Goal: Information Seeking & Learning: Find specific fact

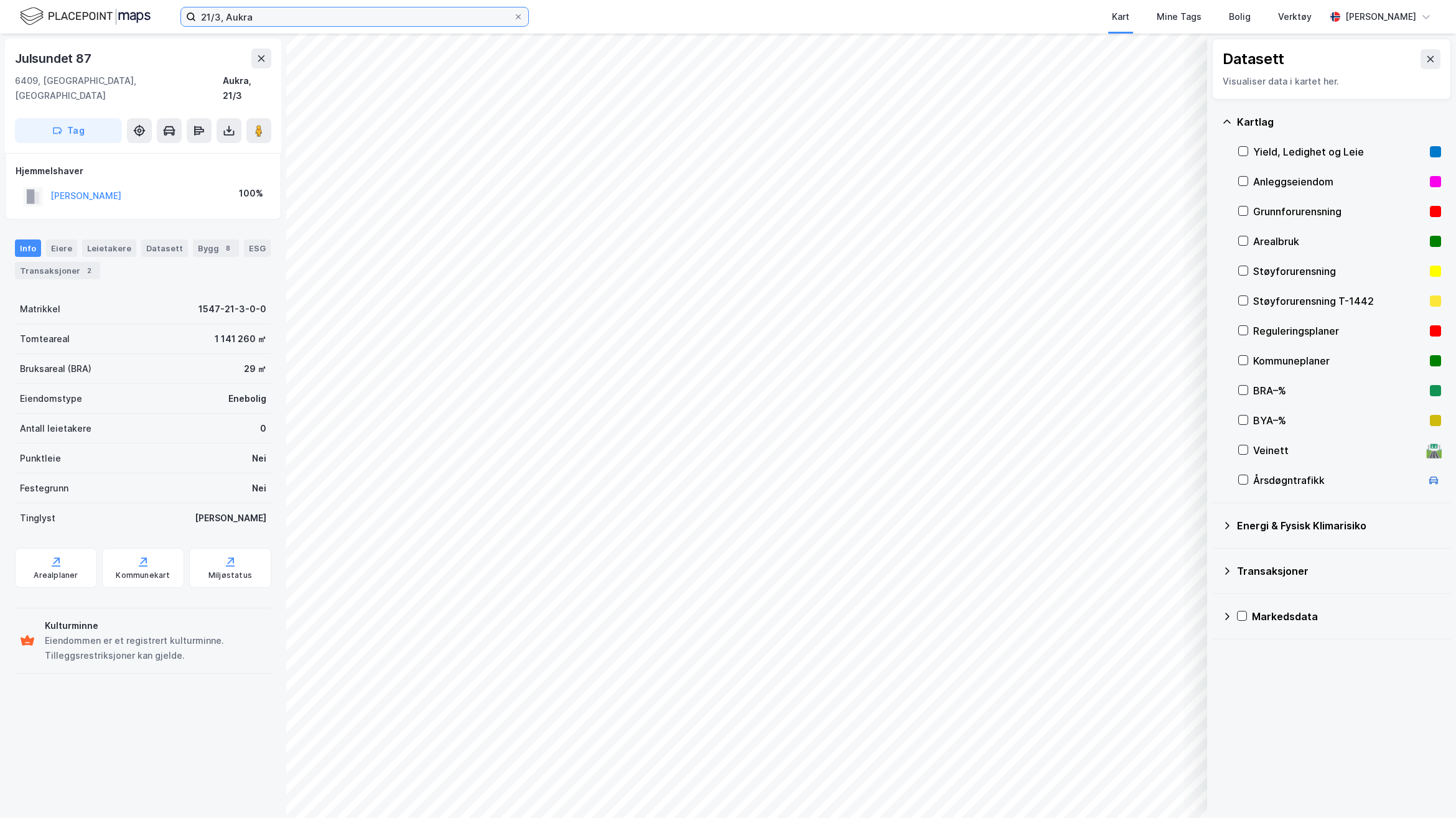
drag, startPoint x: 0, startPoint y: 0, endPoint x: -5, endPoint y: 12, distance: 13.0
click at [0, 12] on html "21/3, Aukra Kart Mine Tags Bolig Verktøy [PERSON_NAME] Datasett Visualiser data…" at bounding box center [728, 409] width 1456 height 818
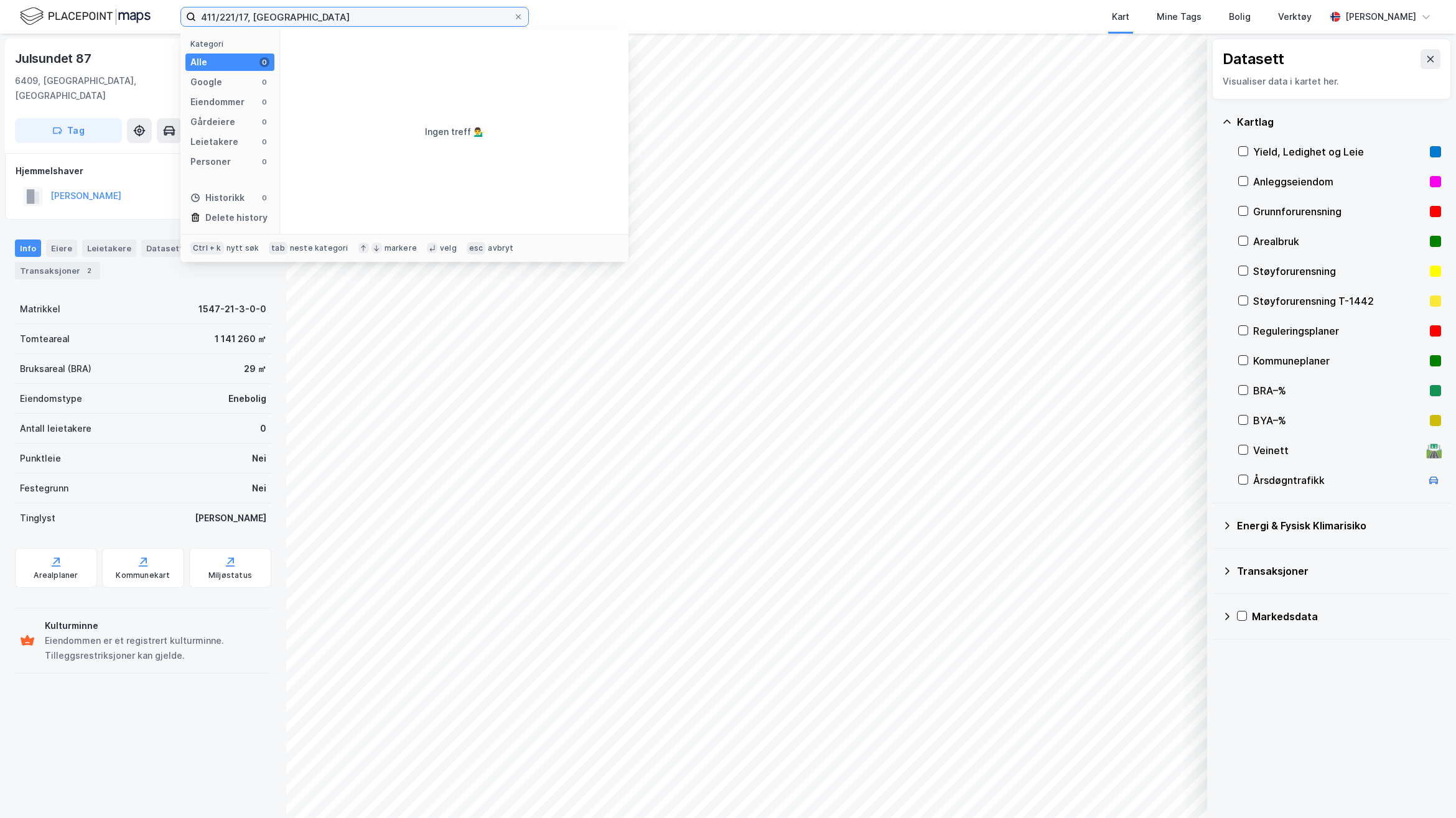
drag, startPoint x: 308, startPoint y: 19, endPoint x: 64, endPoint y: 16, distance: 244.0
click at [64, 16] on div "411/221/17, [GEOGRAPHIC_DATA] Kategori Alle 0 Google 0 Eiendommer 0 Gårdeiere 0…" at bounding box center [728, 17] width 1456 height 34
type input "411/221, [GEOGRAPHIC_DATA]"
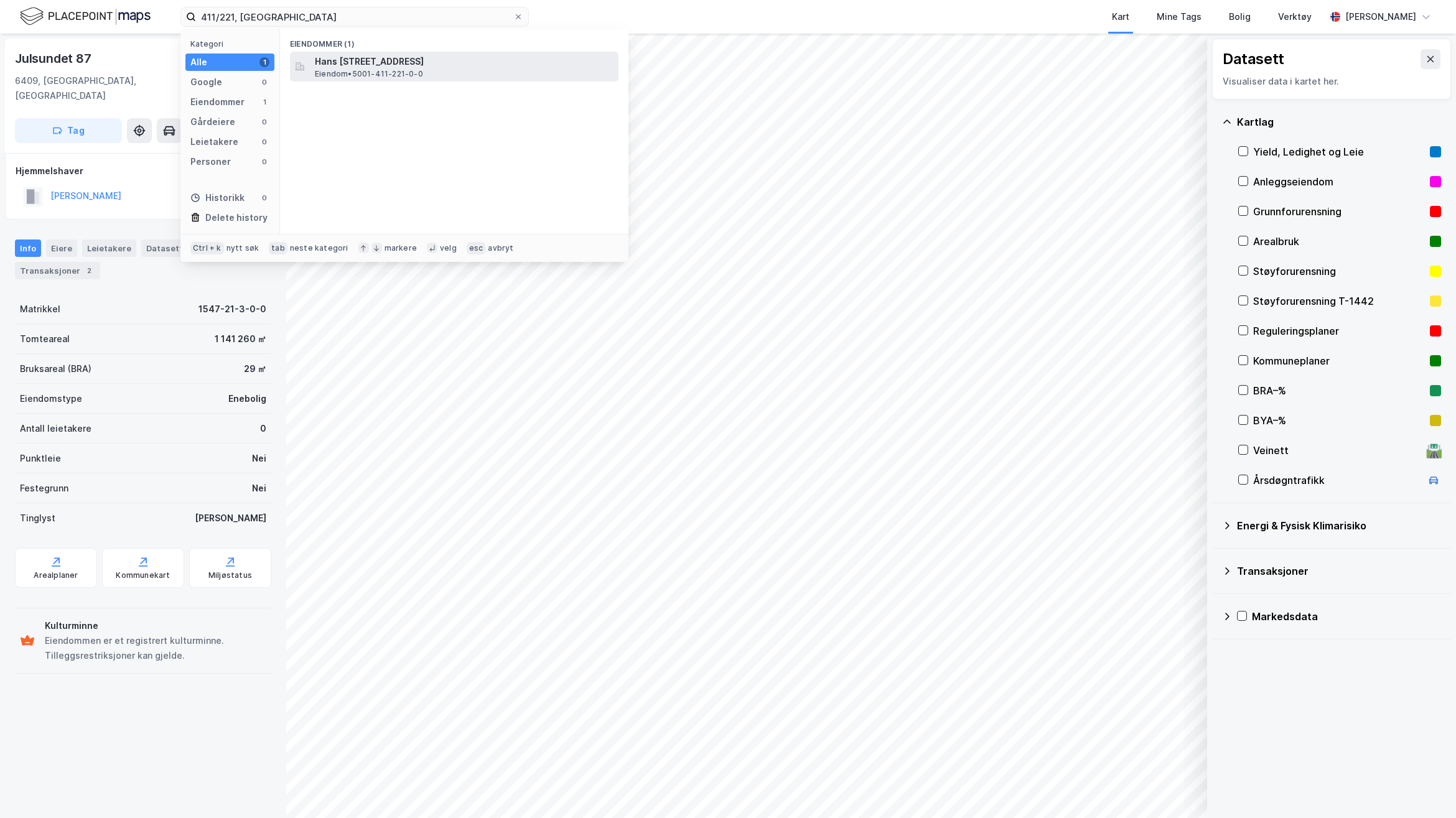
click at [496, 67] on span "Hans [STREET_ADDRESS]" at bounding box center [464, 61] width 299 height 15
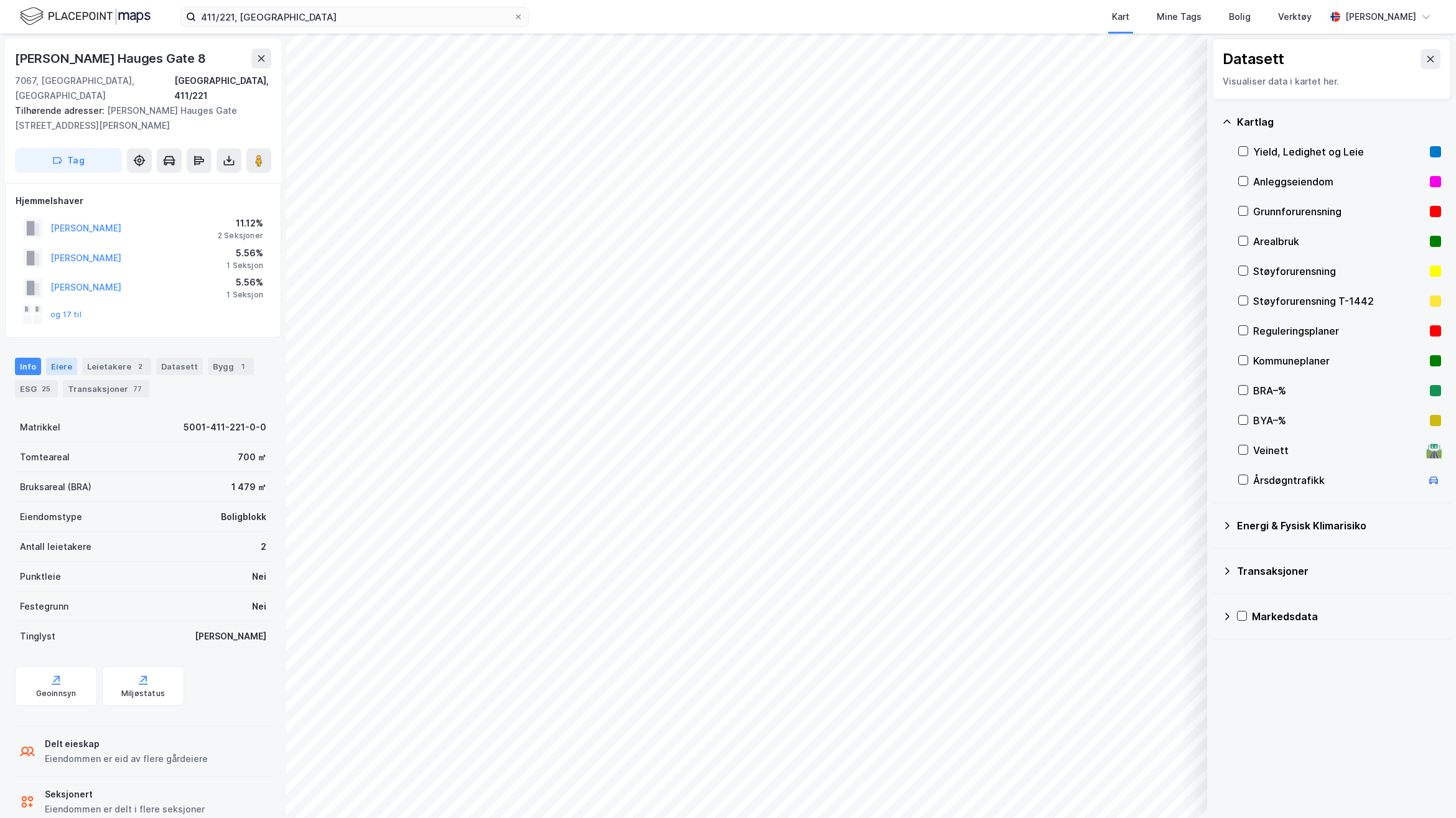
click at [54, 358] on div "Eiere" at bounding box center [61, 366] width 31 height 17
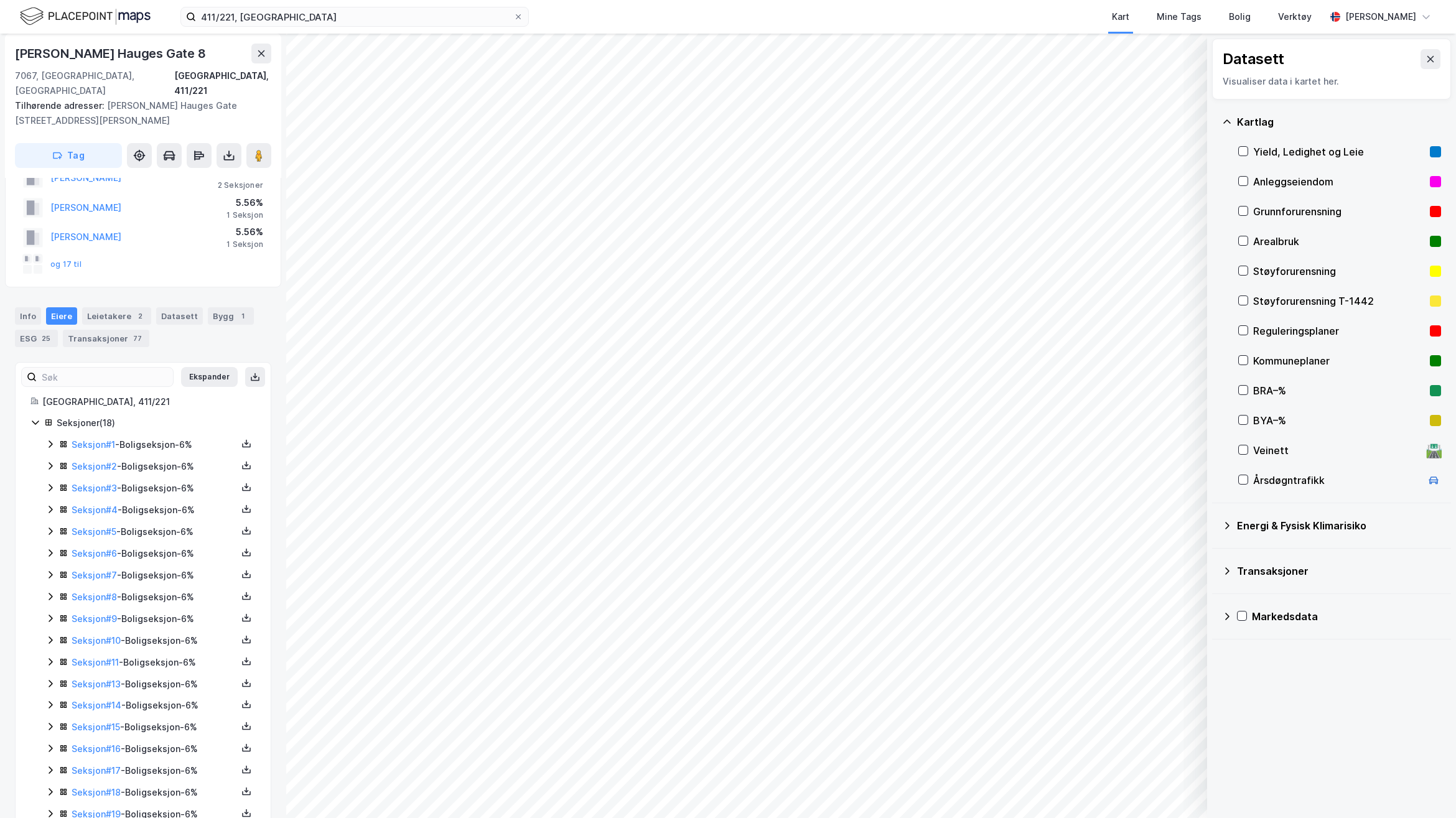
scroll to position [79, 0]
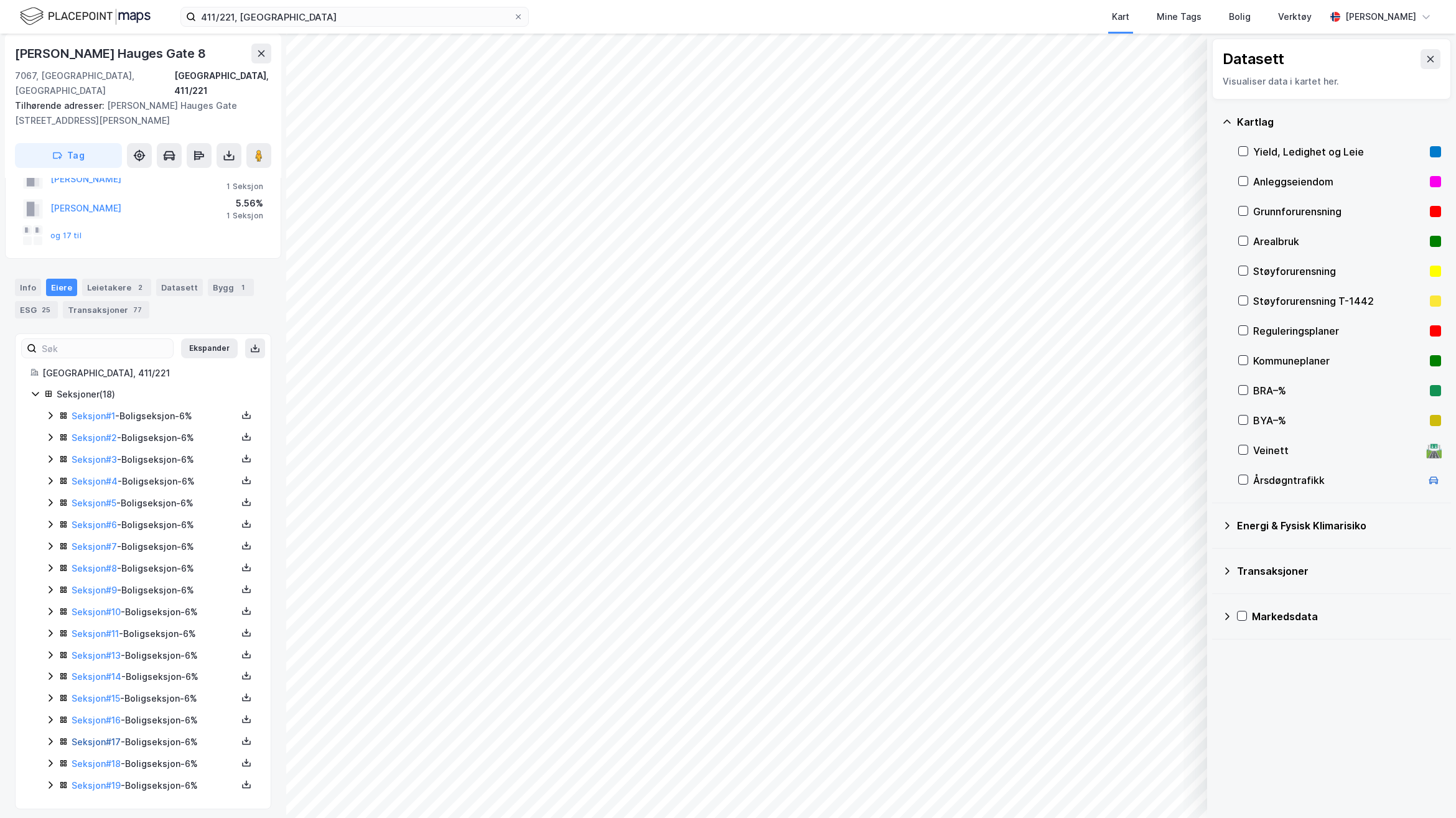
click at [100, 737] on link "Seksjon # 17" at bounding box center [96, 741] width 49 height 10
